Goal: Information Seeking & Learning: Learn about a topic

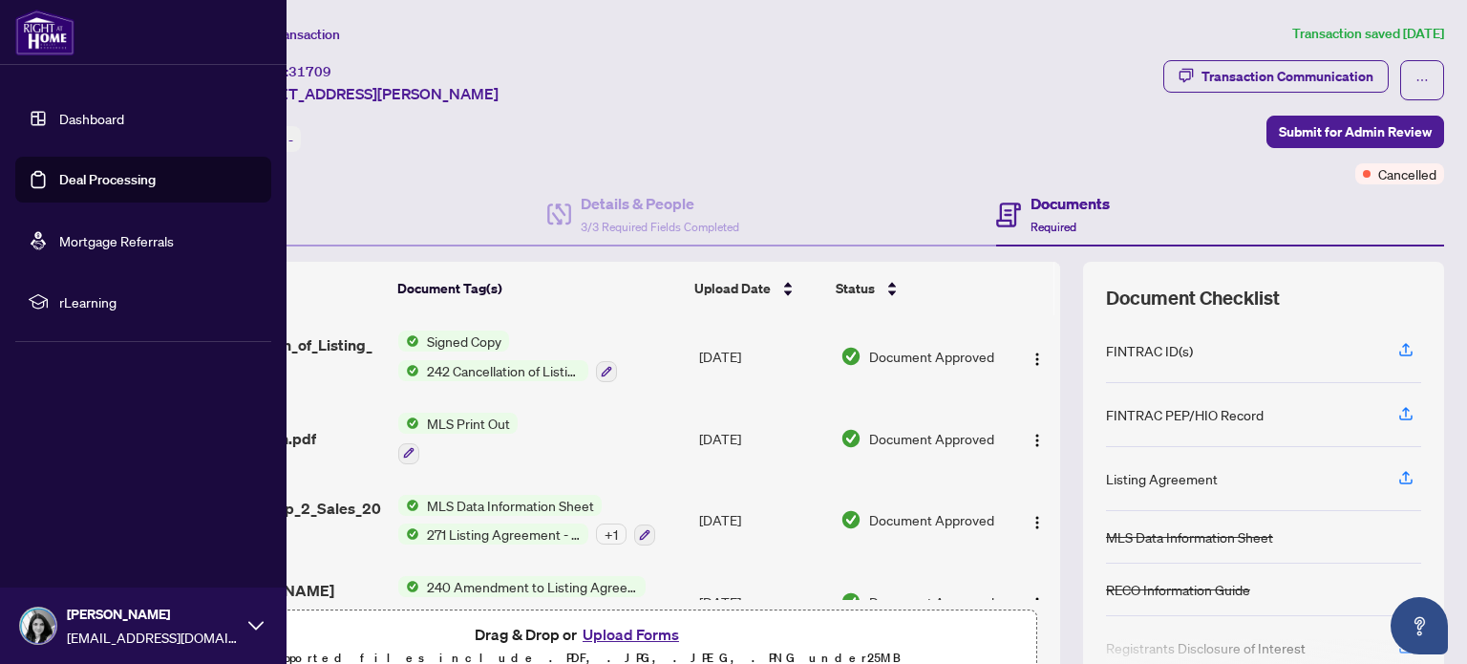
click at [67, 123] on link "Dashboard" at bounding box center [91, 118] width 65 height 17
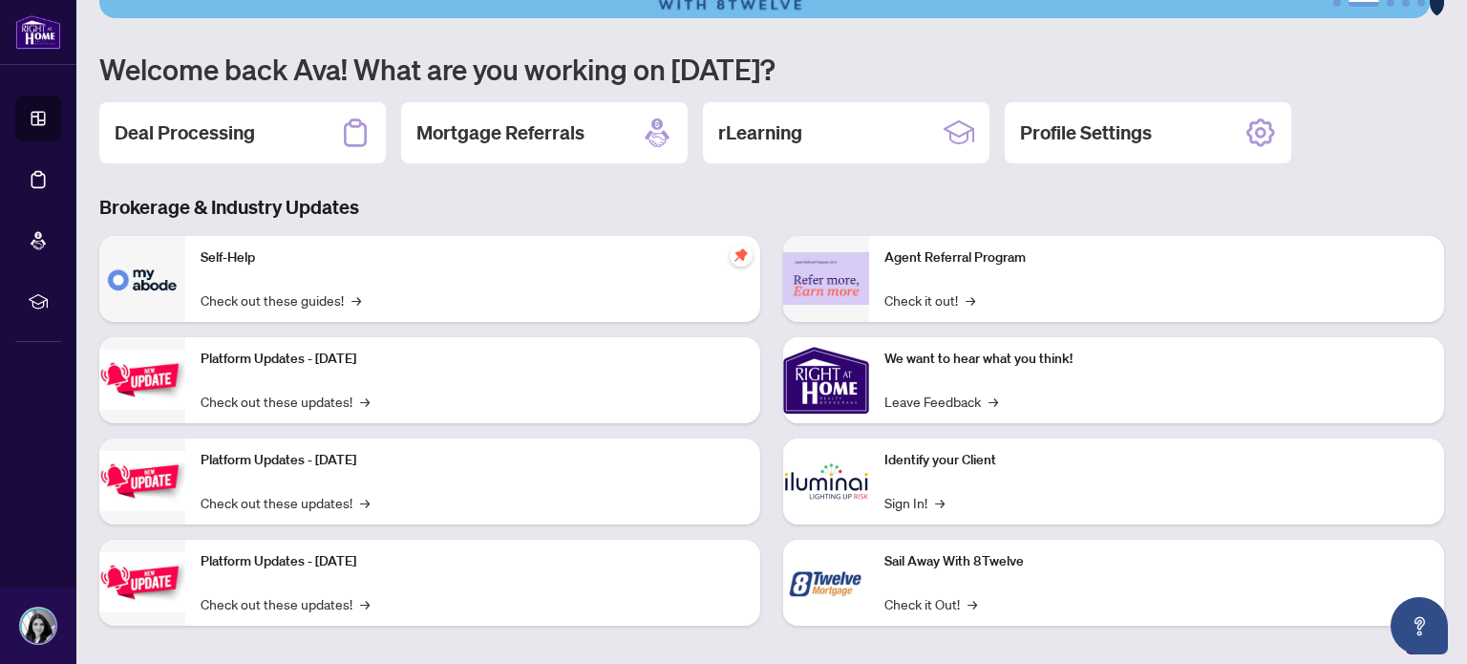
scroll to position [160, 0]
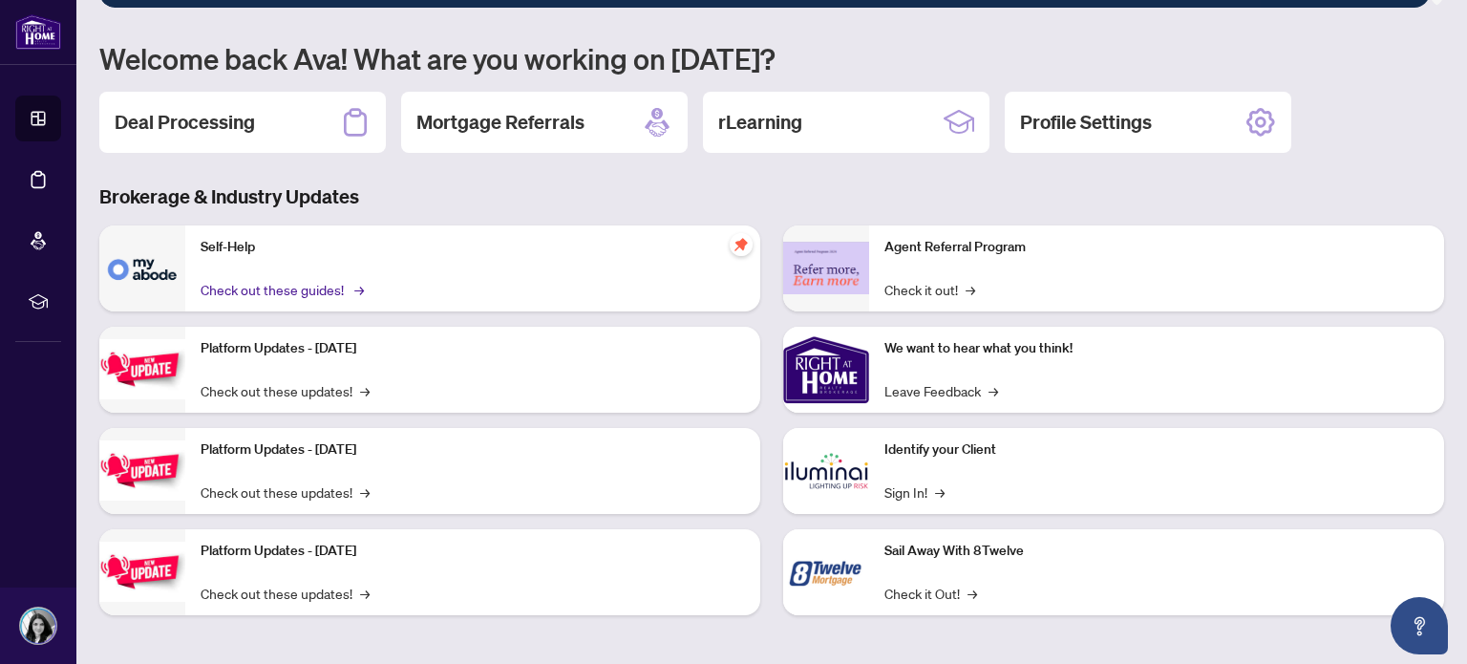
click at [319, 279] on link "Check out these guides! →" at bounding box center [281, 289] width 160 height 21
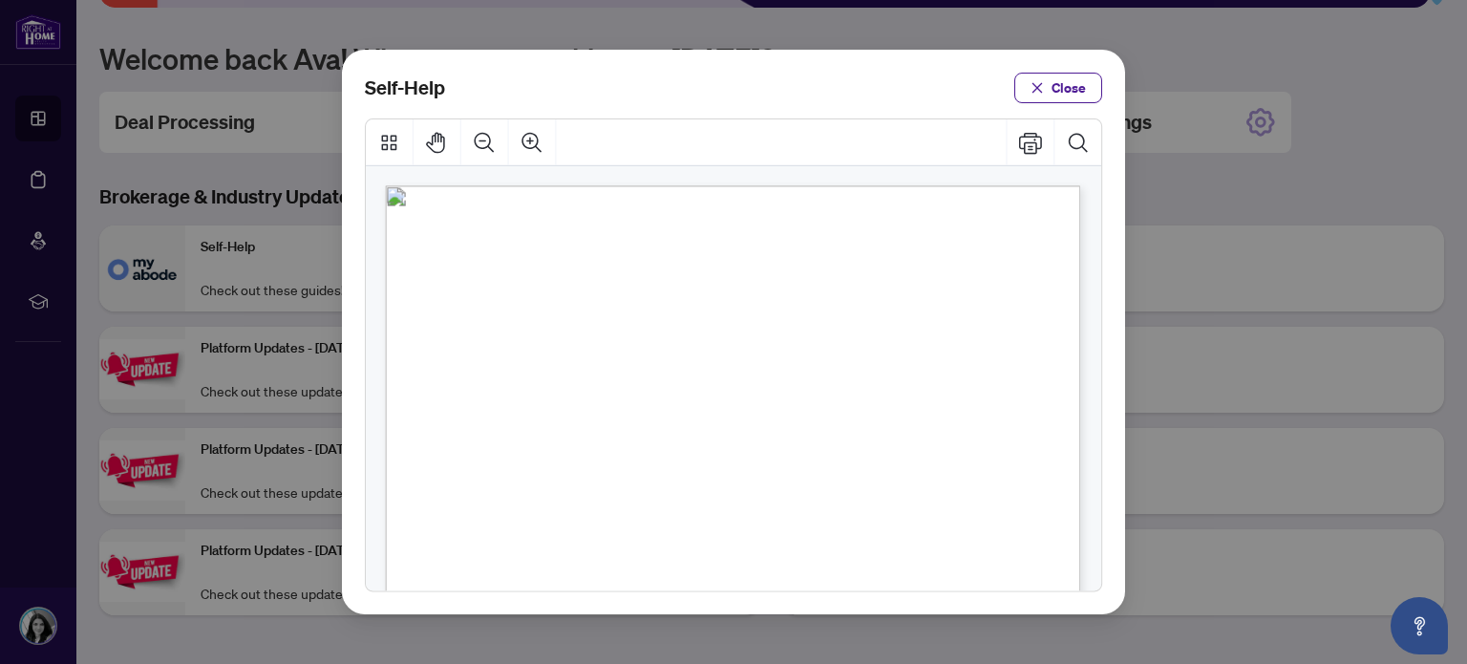
click at [886, 351] on ul "● How to Apply and Reset Filters ( PDF ) ● How to Archive a Document ( PDF ) ● …" at bounding box center [710, 625] width 443 height 683
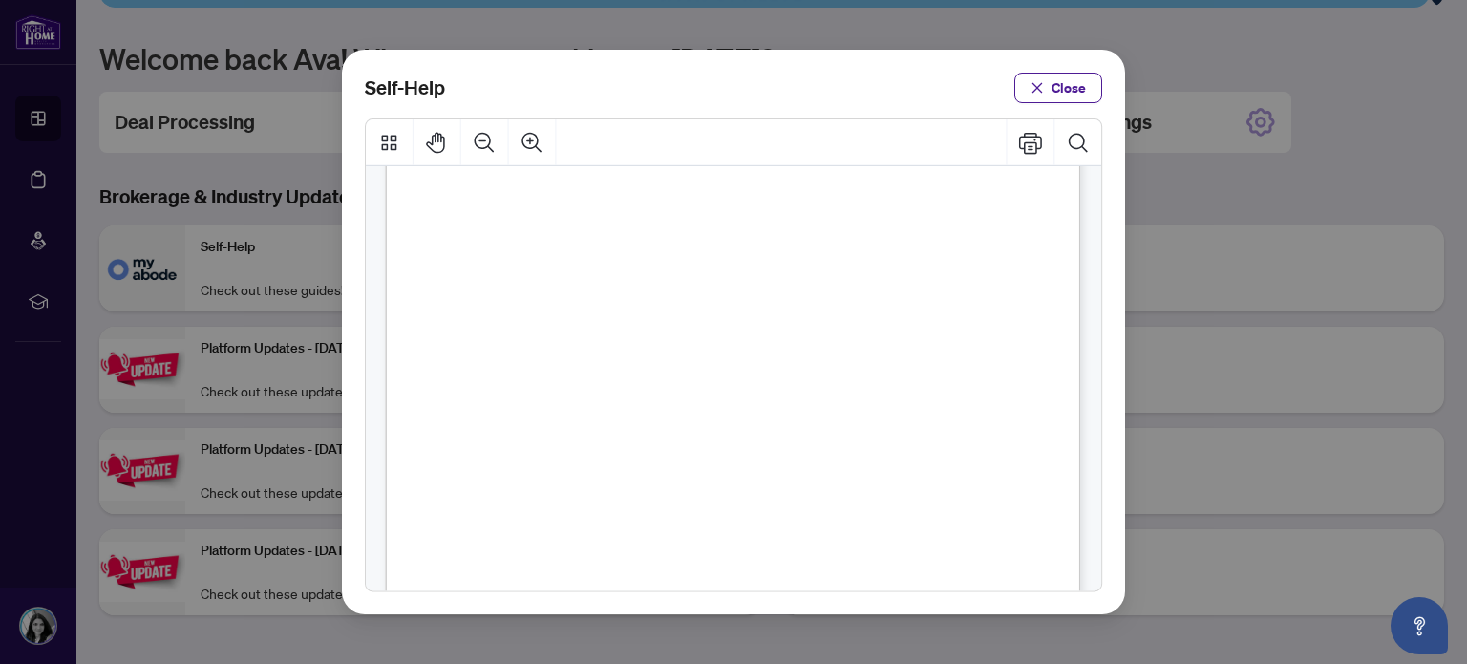
scroll to position [1404, 0]
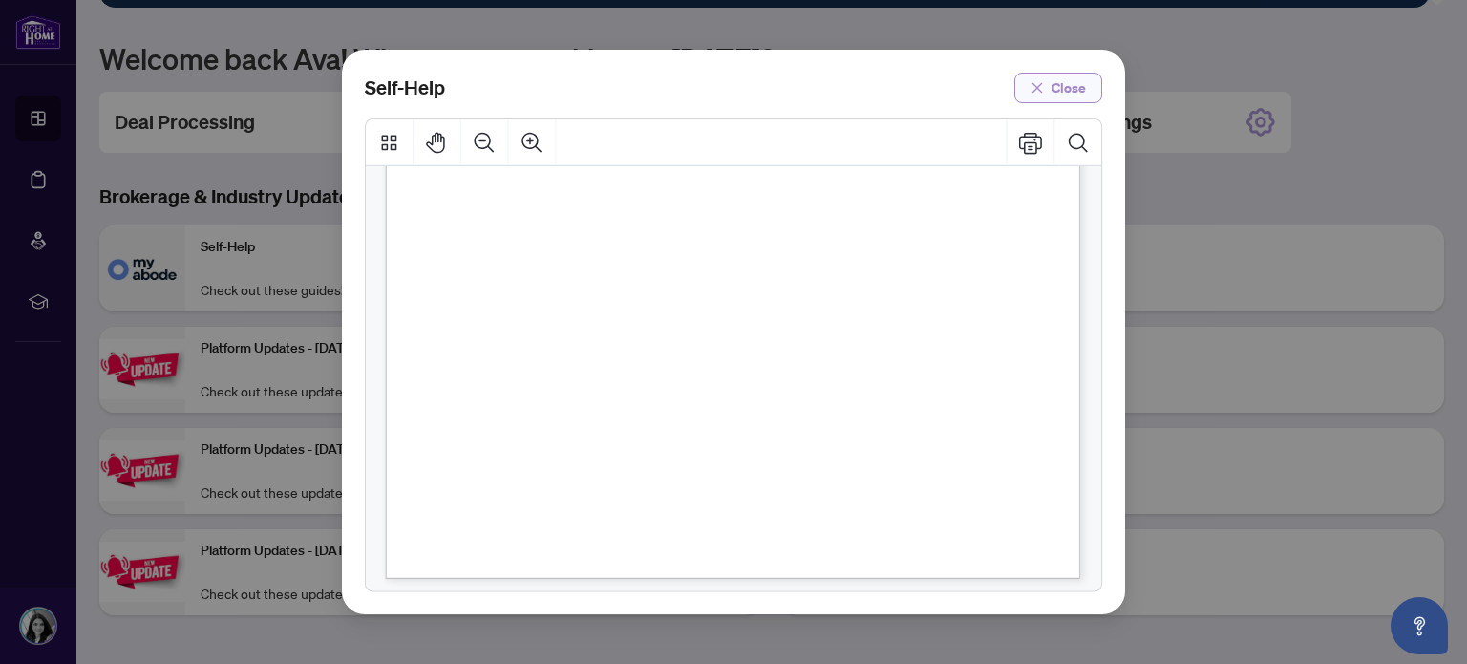
click at [1044, 92] on icon "close" at bounding box center [1036, 87] width 13 height 13
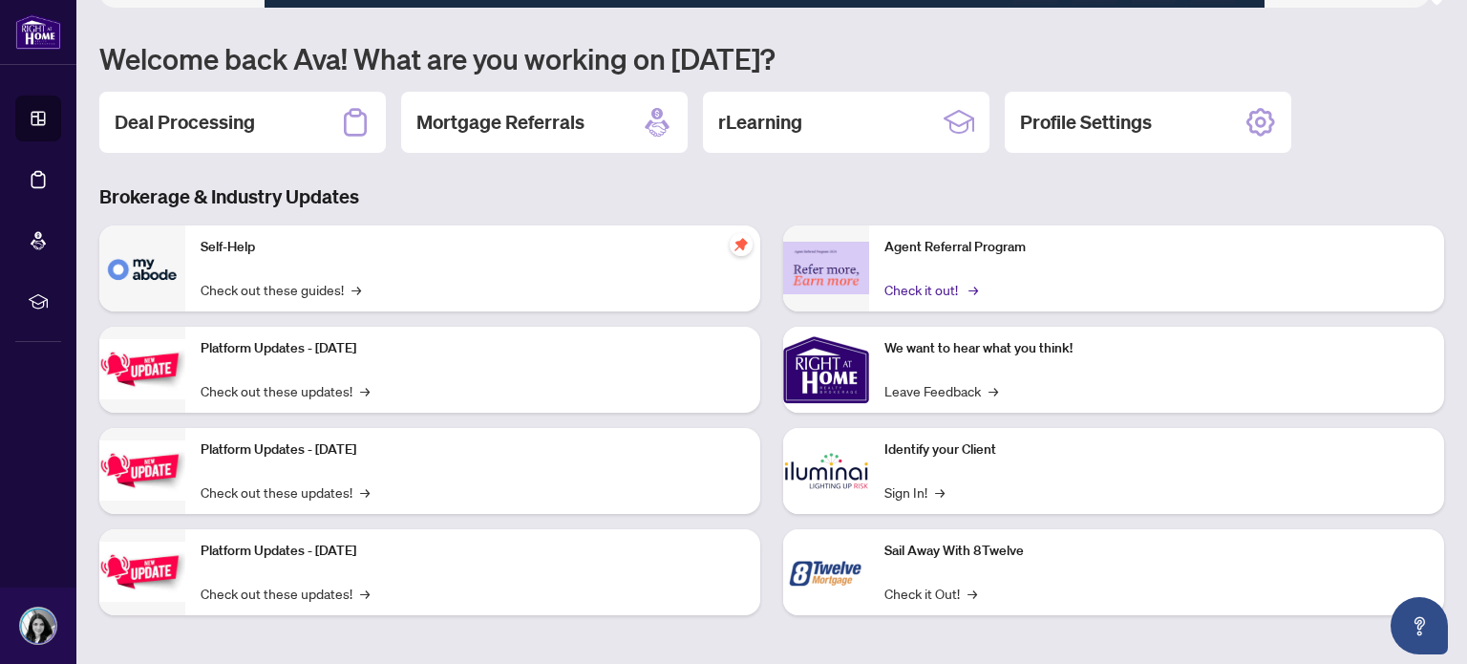
click at [924, 289] on link "Check it out! →" at bounding box center [929, 289] width 91 height 21
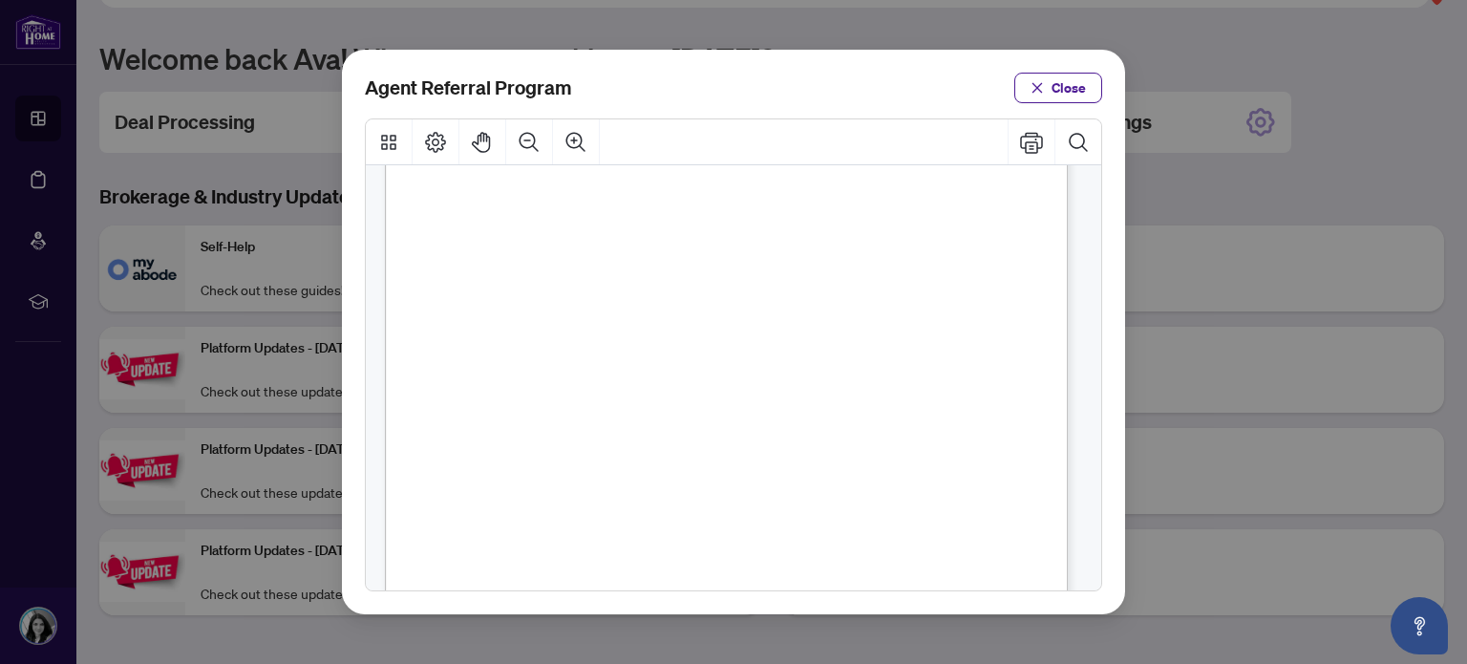
scroll to position [497, 0]
click at [1043, 94] on icon "close" at bounding box center [1036, 87] width 13 height 13
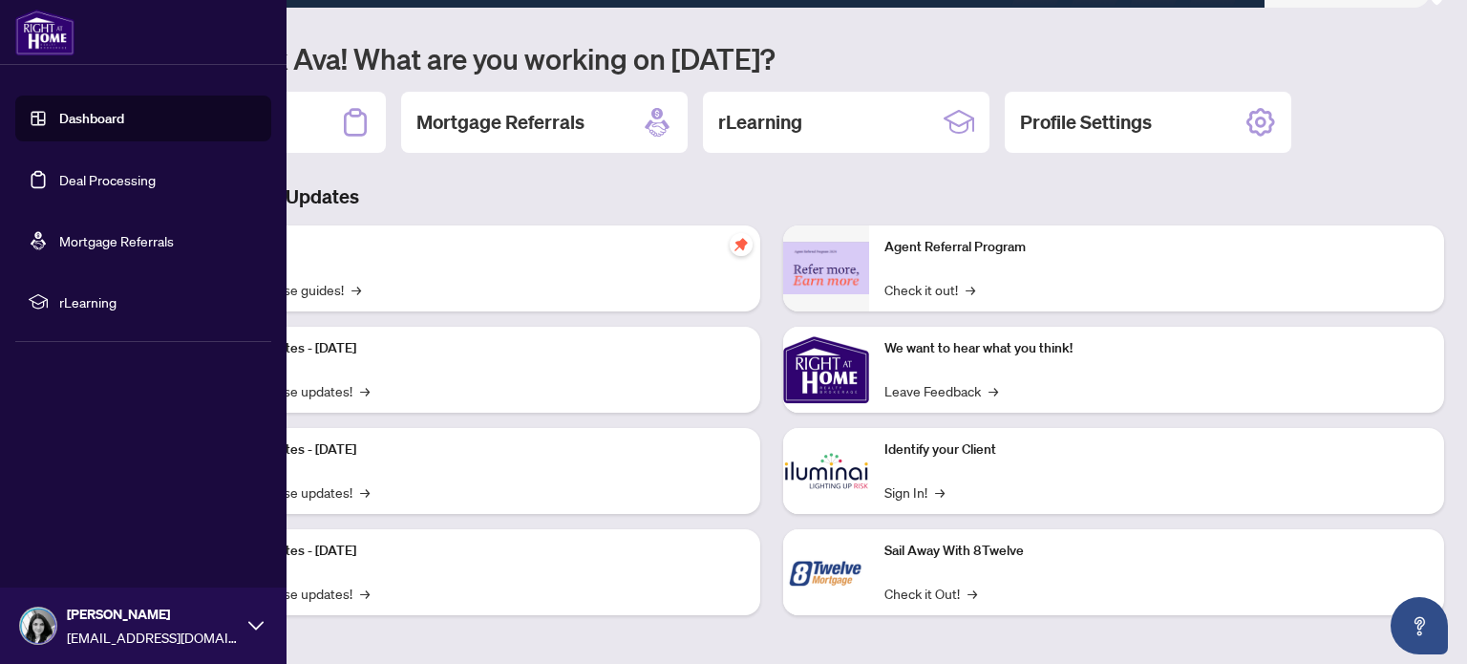
click at [73, 303] on span "rLearning" at bounding box center [158, 301] width 199 height 21
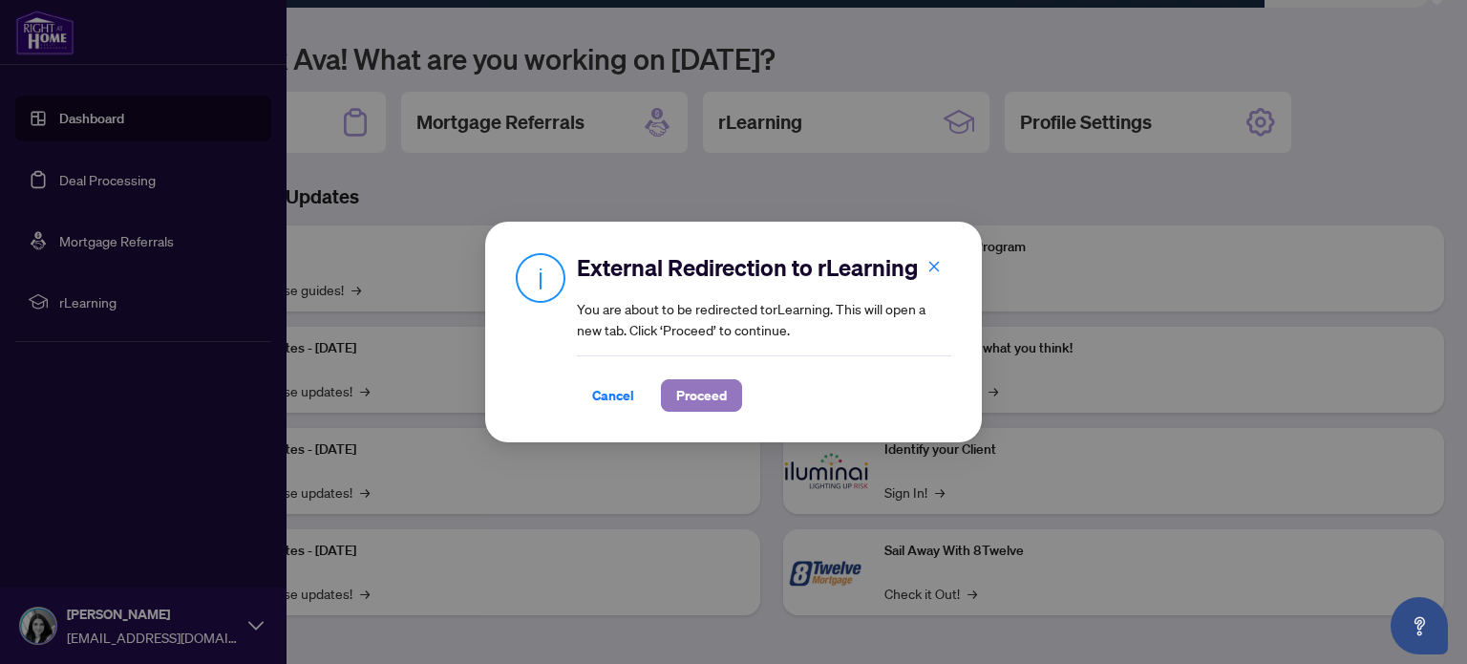
click at [696, 396] on span "Proceed" at bounding box center [701, 395] width 51 height 31
